Goal: Navigation & Orientation: Find specific page/section

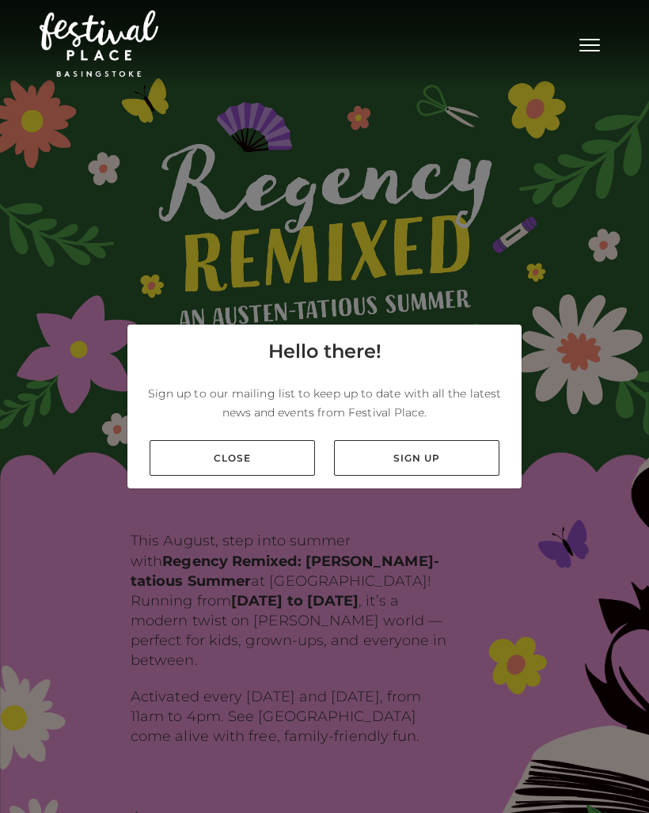
click at [276, 474] on link "Close" at bounding box center [232, 458] width 165 height 36
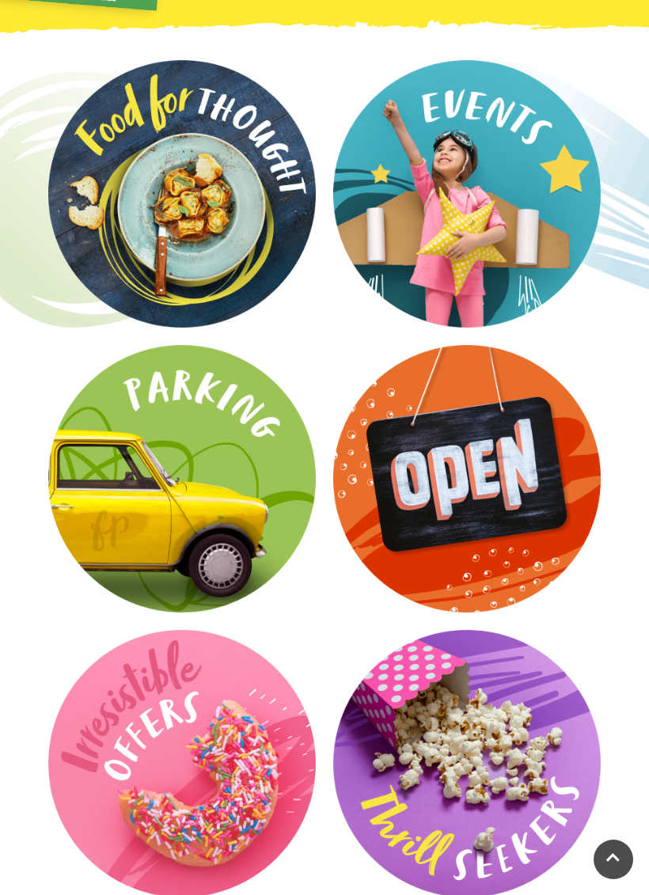
scroll to position [2217, 0]
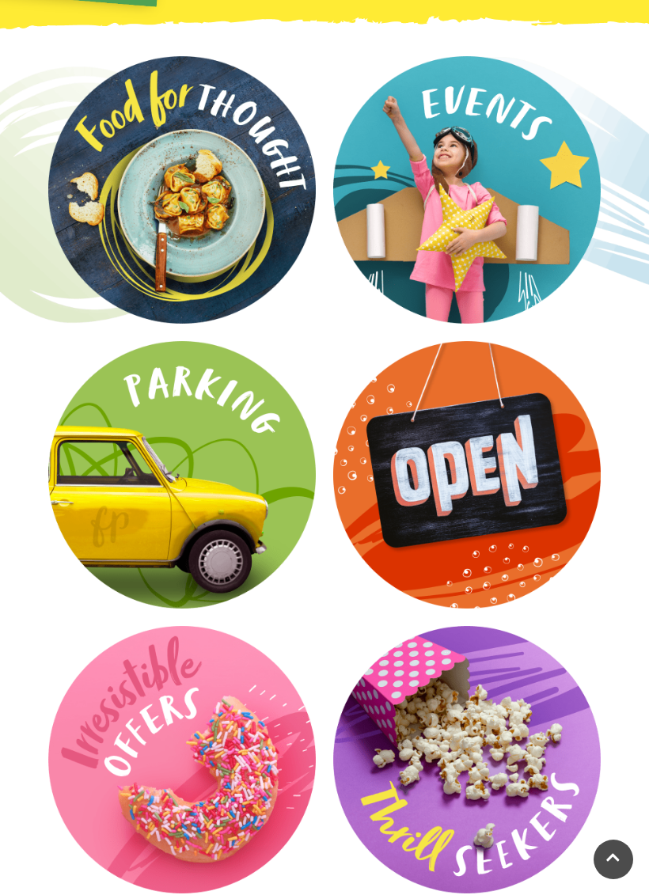
click at [0, 0] on video at bounding box center [0, 0] width 0 height 0
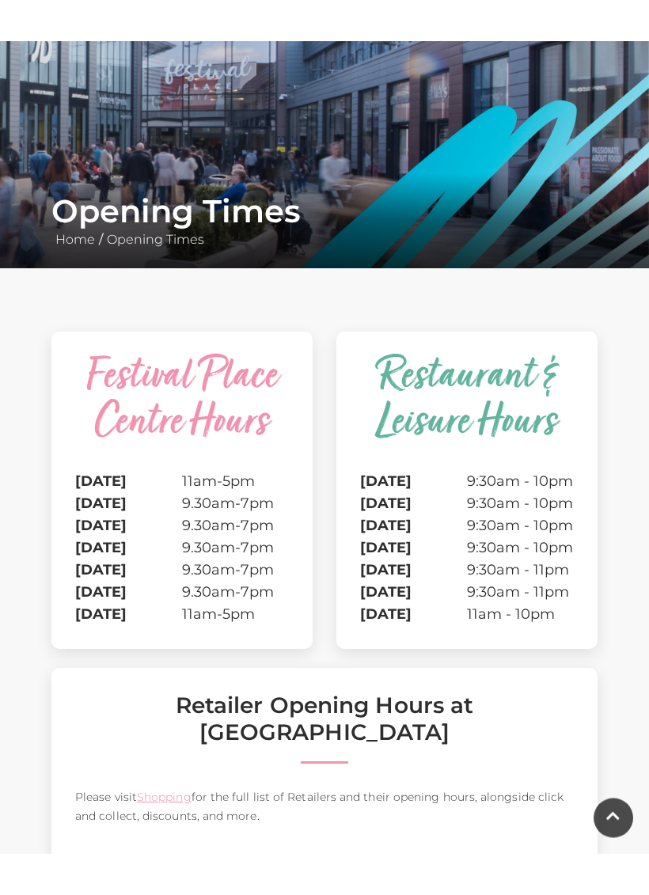
scroll to position [173, 0]
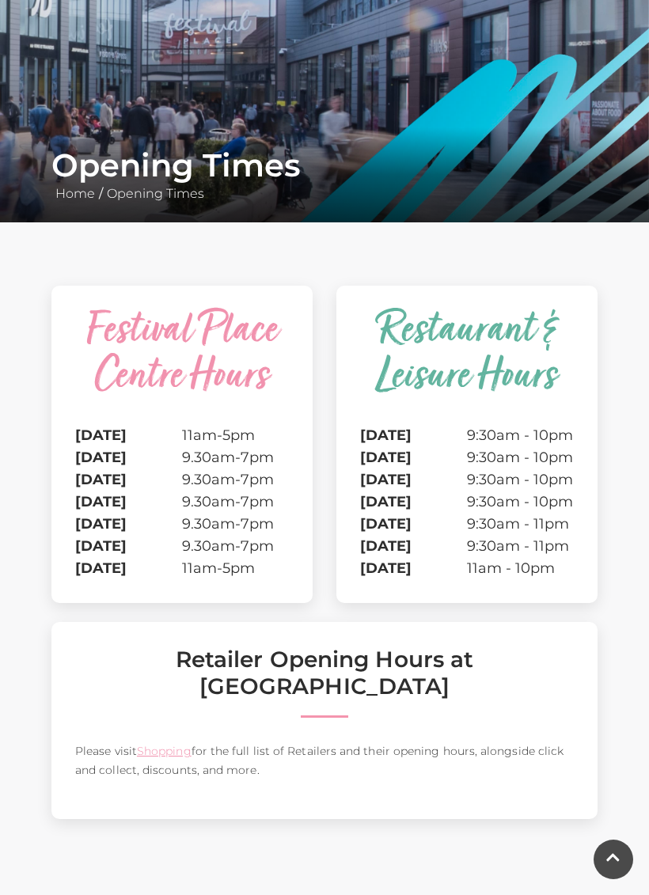
click at [177, 744] on link "Shopping" at bounding box center [164, 751] width 55 height 14
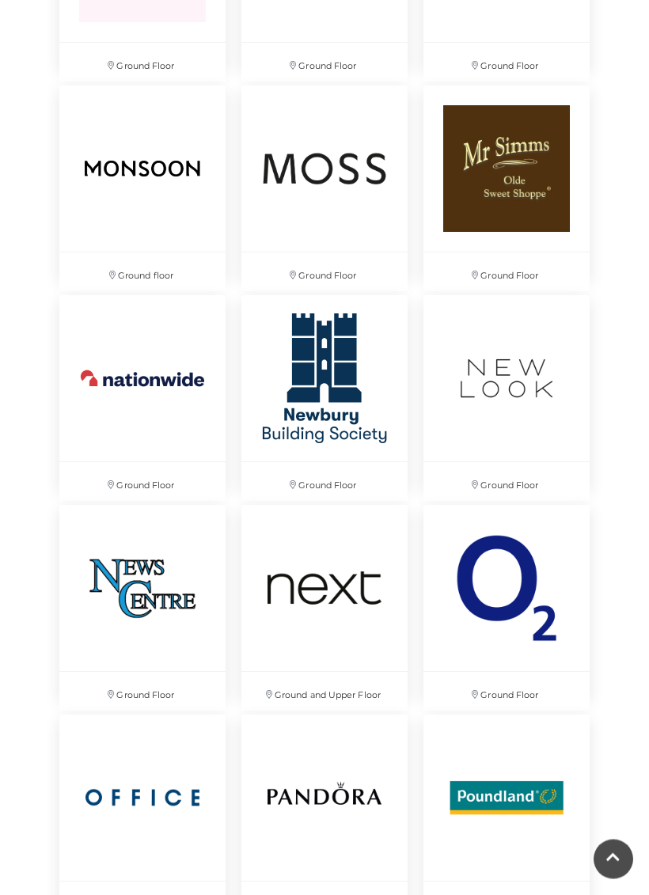
scroll to position [5175, 0]
click at [343, 600] on img at bounding box center [324, 588] width 166 height 166
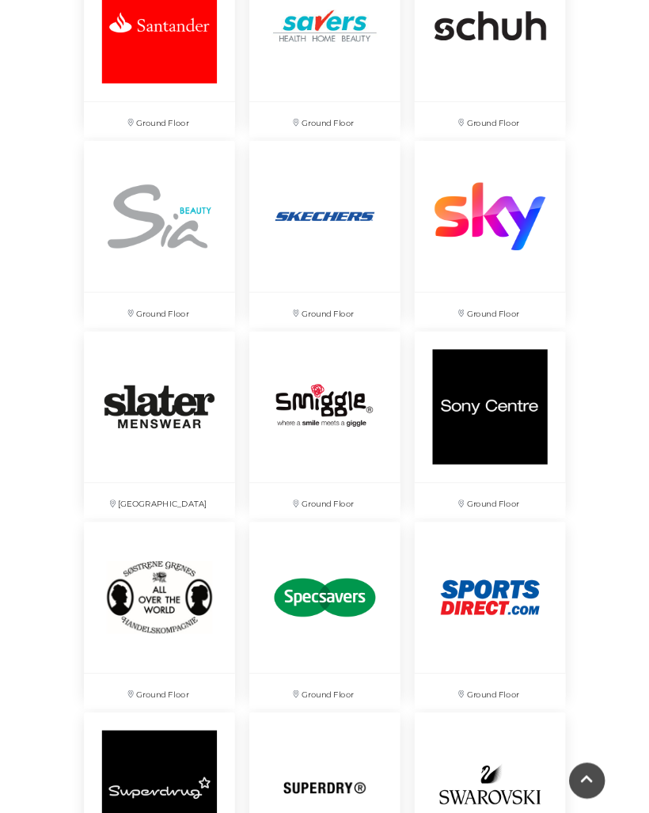
scroll to position [6553, 0]
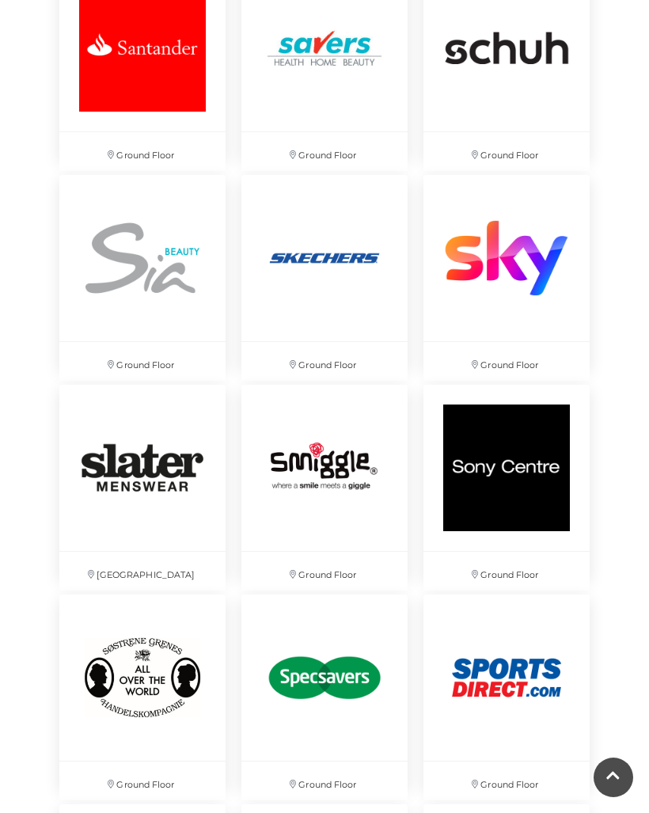
click at [326, 260] on img at bounding box center [324, 258] width 166 height 166
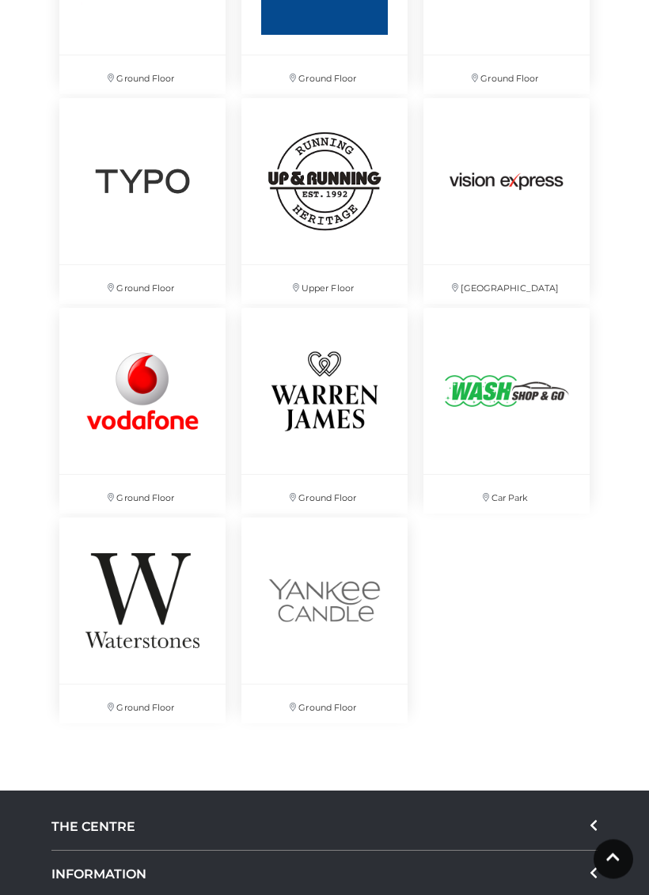
scroll to position [8308, 0]
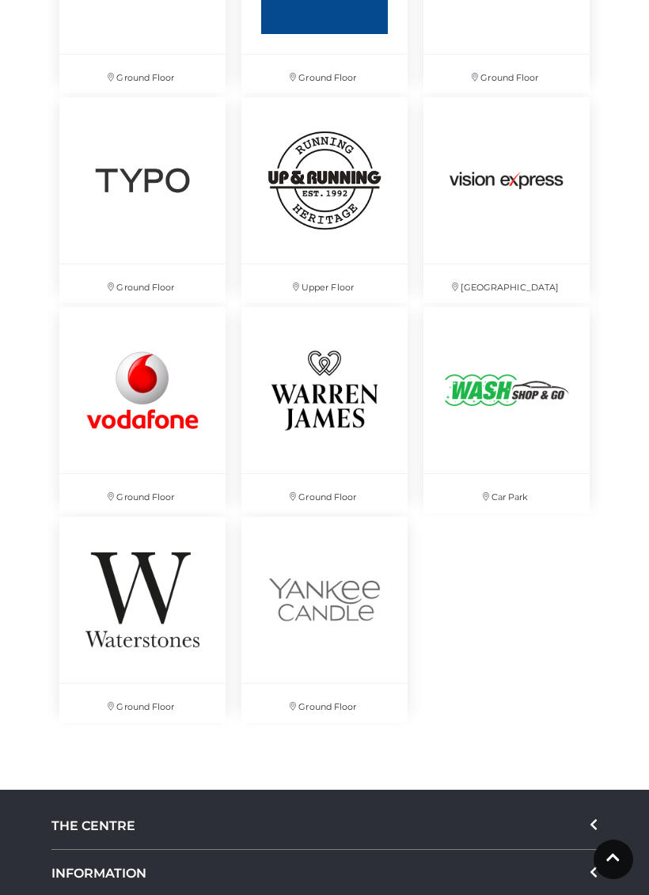
click at [159, 580] on img at bounding box center [142, 600] width 166 height 166
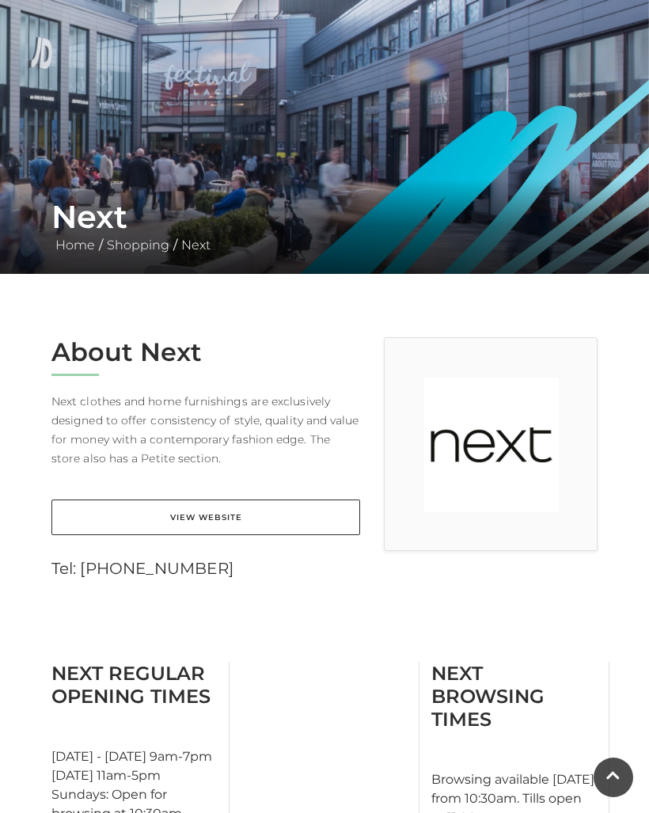
scroll to position [119, 0]
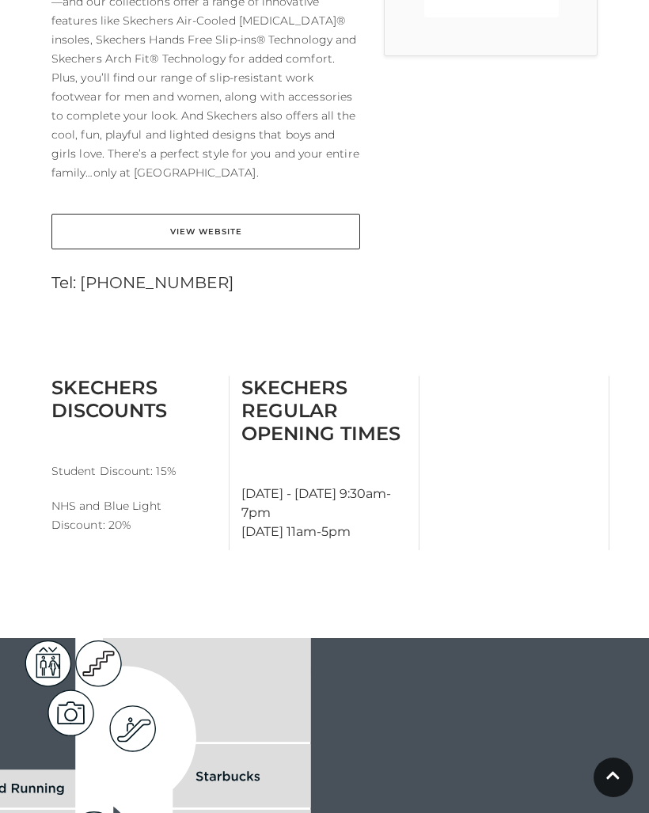
scroll to position [590, 0]
